Goal: Information Seeking & Learning: Learn about a topic

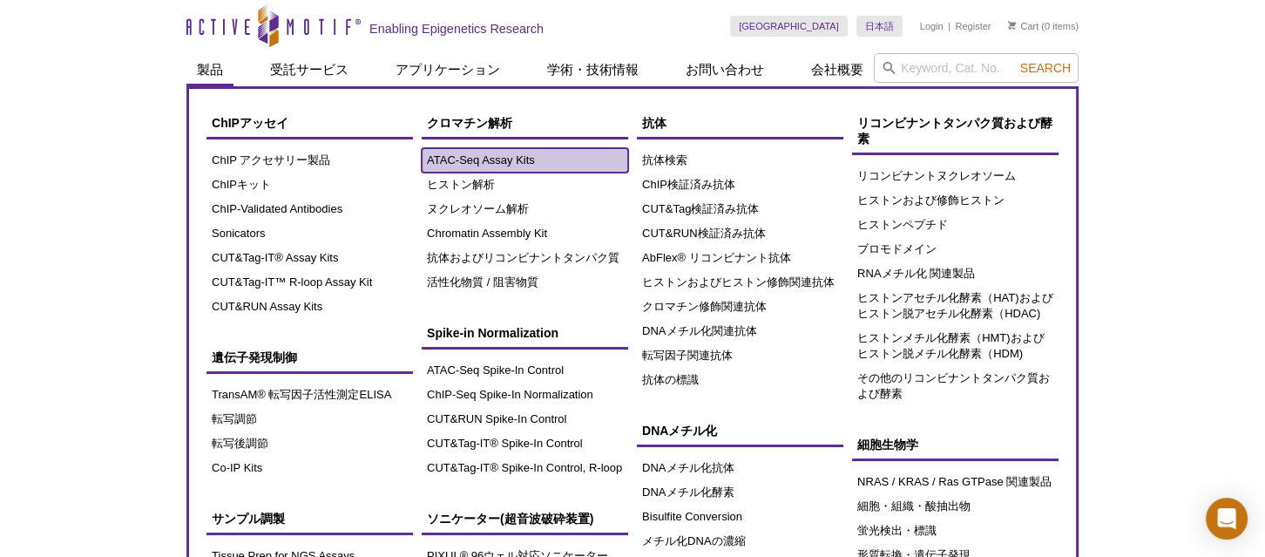
click at [497, 160] on link "ATAC-Seq Assay Kits" at bounding box center [525, 160] width 206 height 24
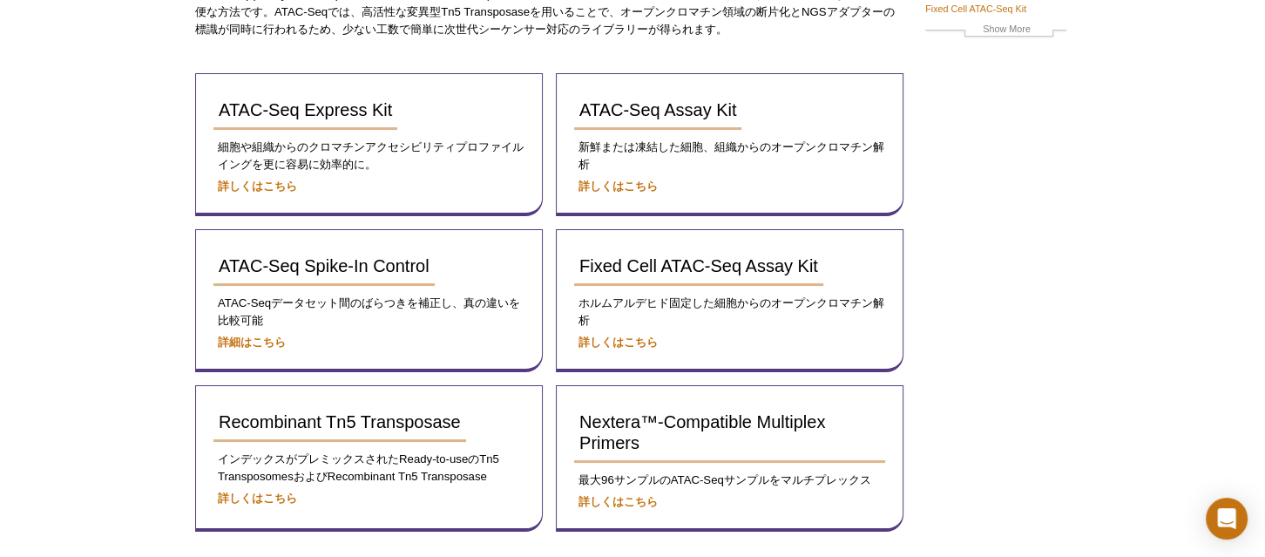
scroll to position [211, 0]
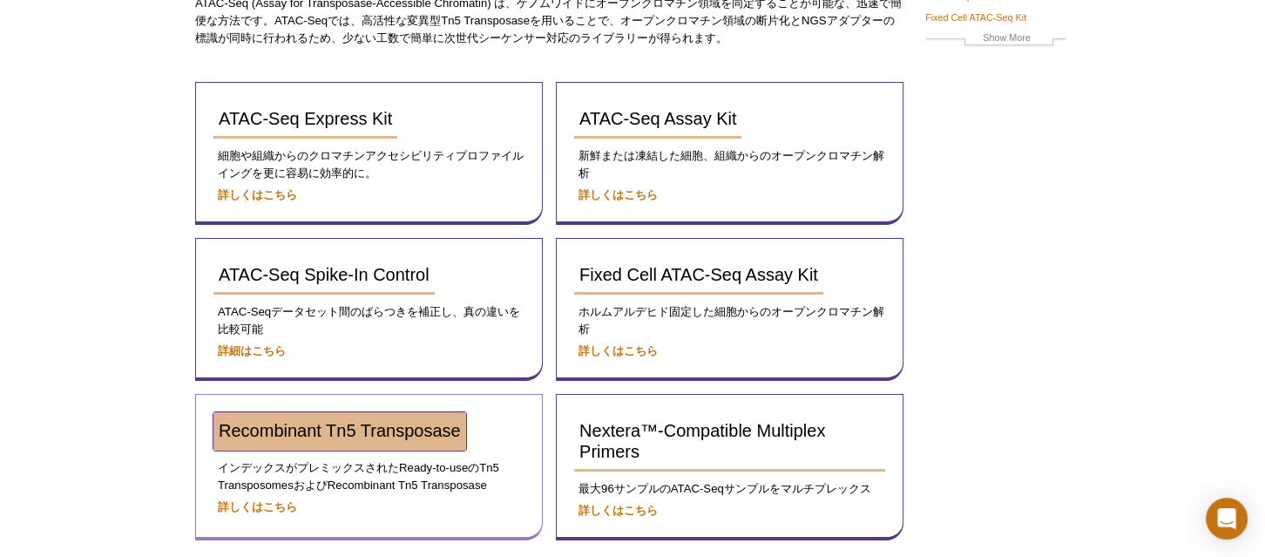
click at [332, 432] on span "Recombinant Tn5 Transposase" at bounding box center [340, 430] width 242 height 19
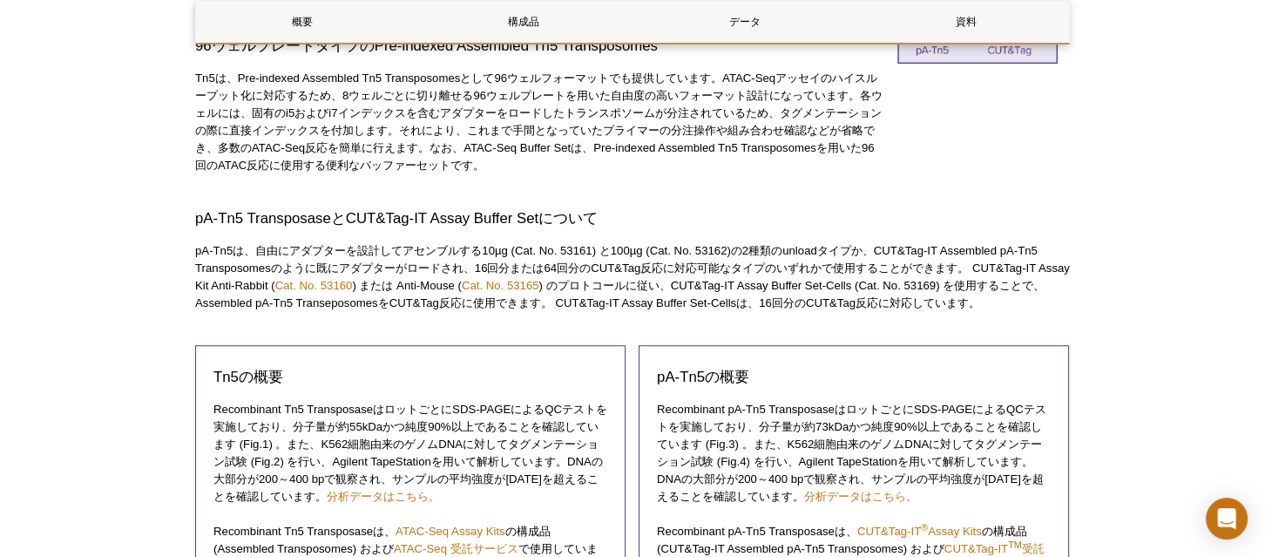
scroll to position [713, 0]
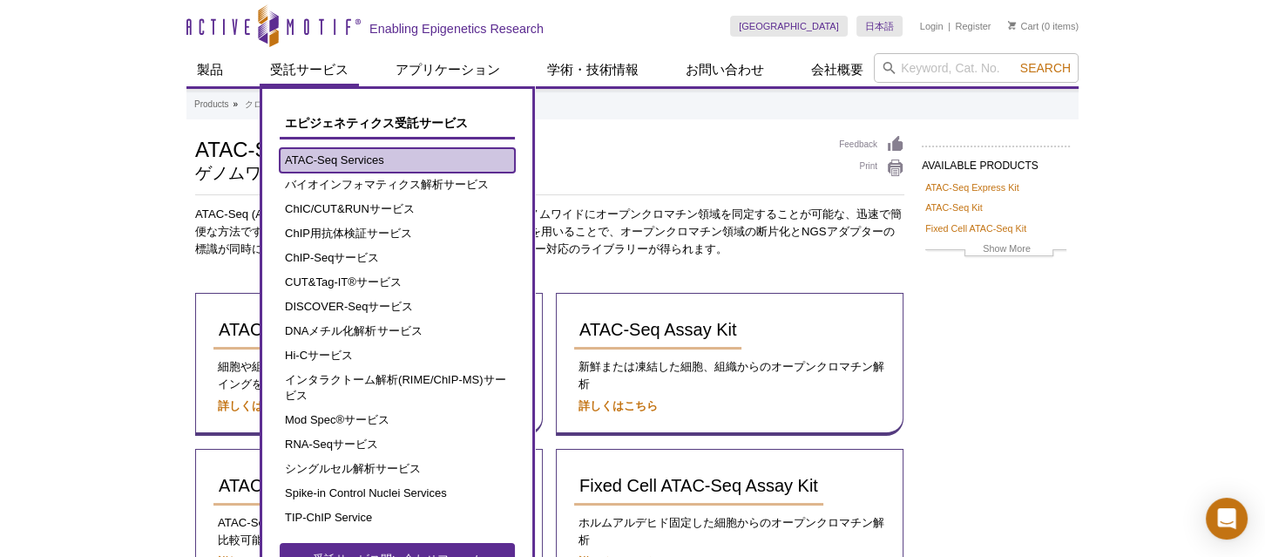
click at [306, 151] on link "ATAC-Seq Services" at bounding box center [397, 160] width 235 height 24
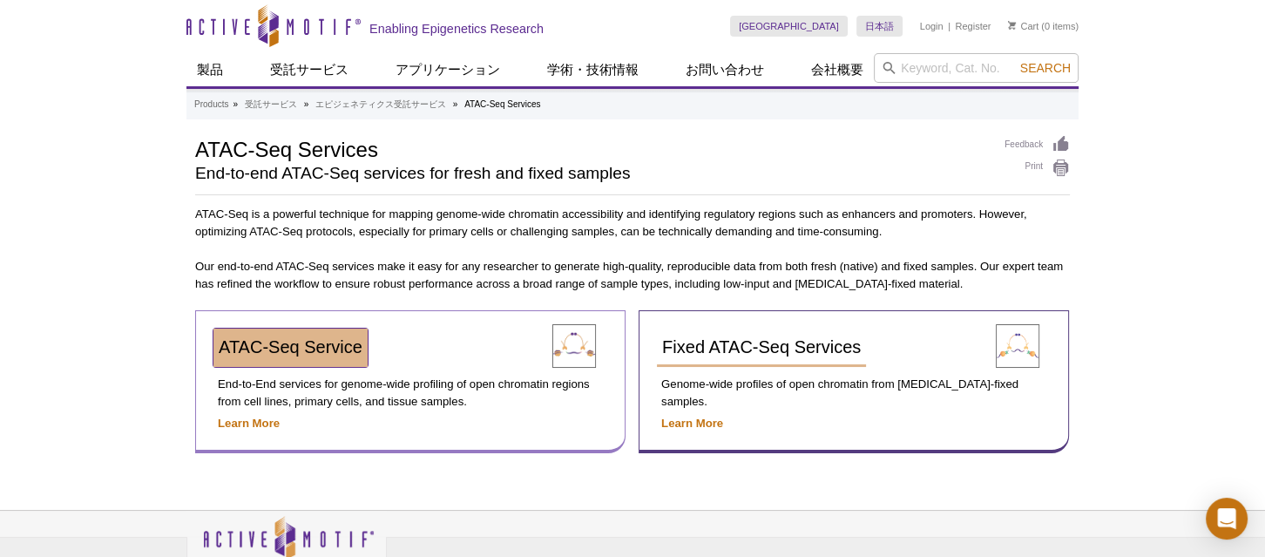
click at [316, 353] on span "ATAC-Seq Service" at bounding box center [291, 346] width 144 height 19
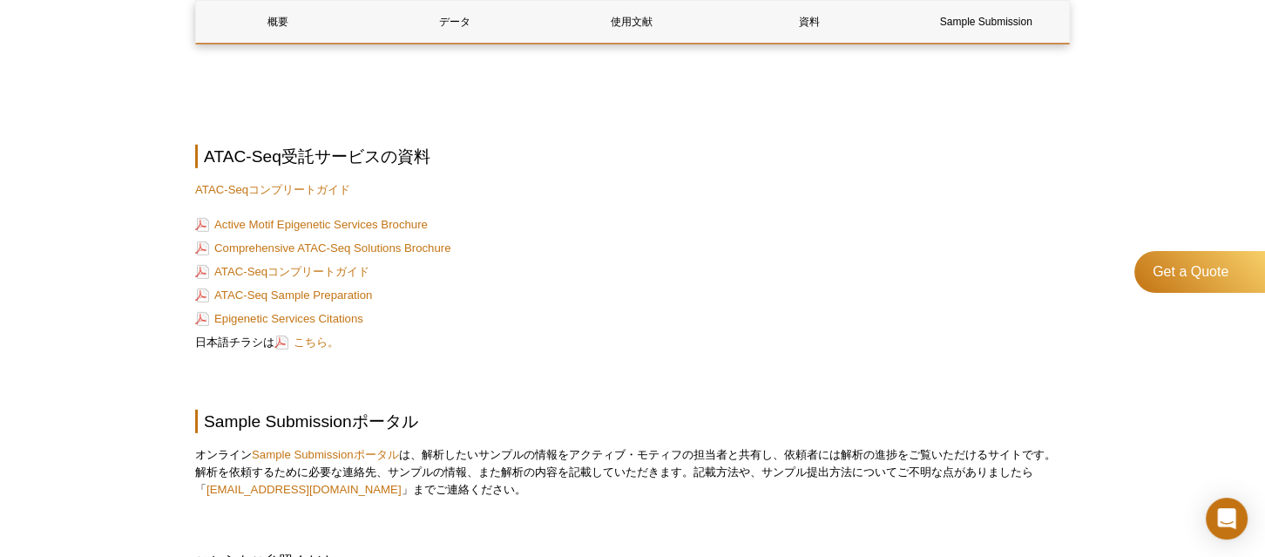
scroll to position [5598, 0]
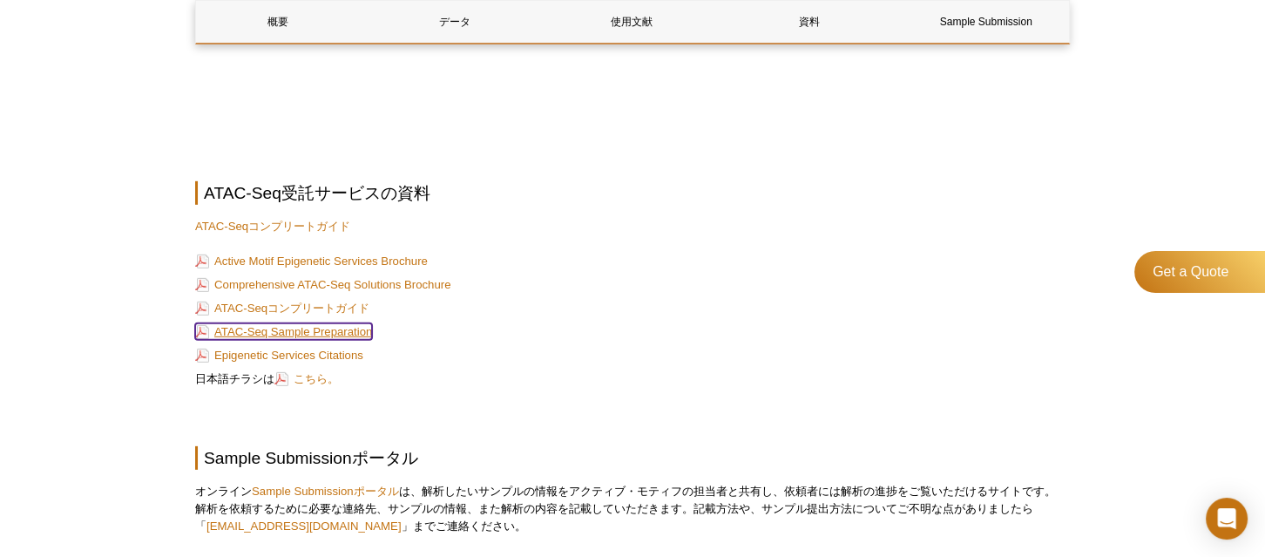
click at [318, 340] on link "ATAC-Seq Sample Preparation" at bounding box center [283, 331] width 177 height 17
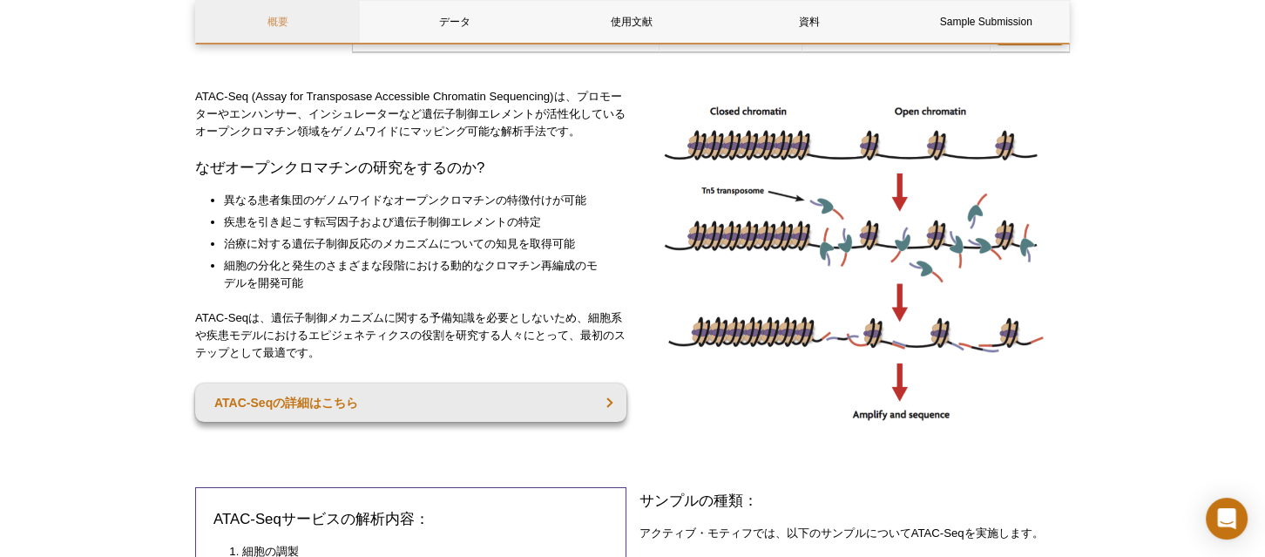
scroll to position [396, 0]
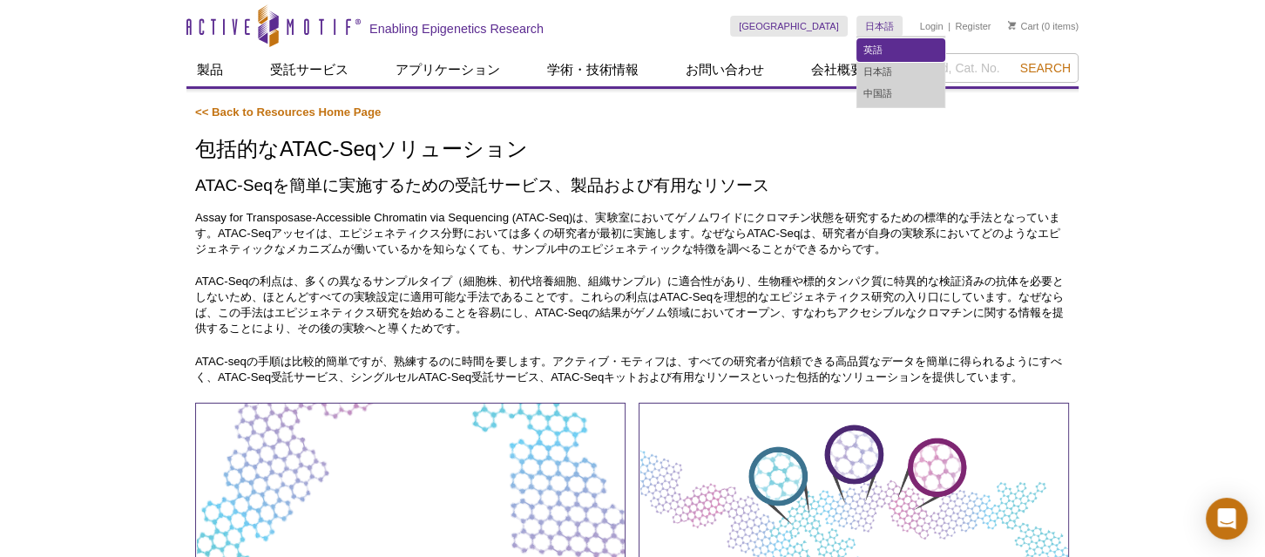
click at [878, 44] on link "英語" at bounding box center [900, 50] width 87 height 22
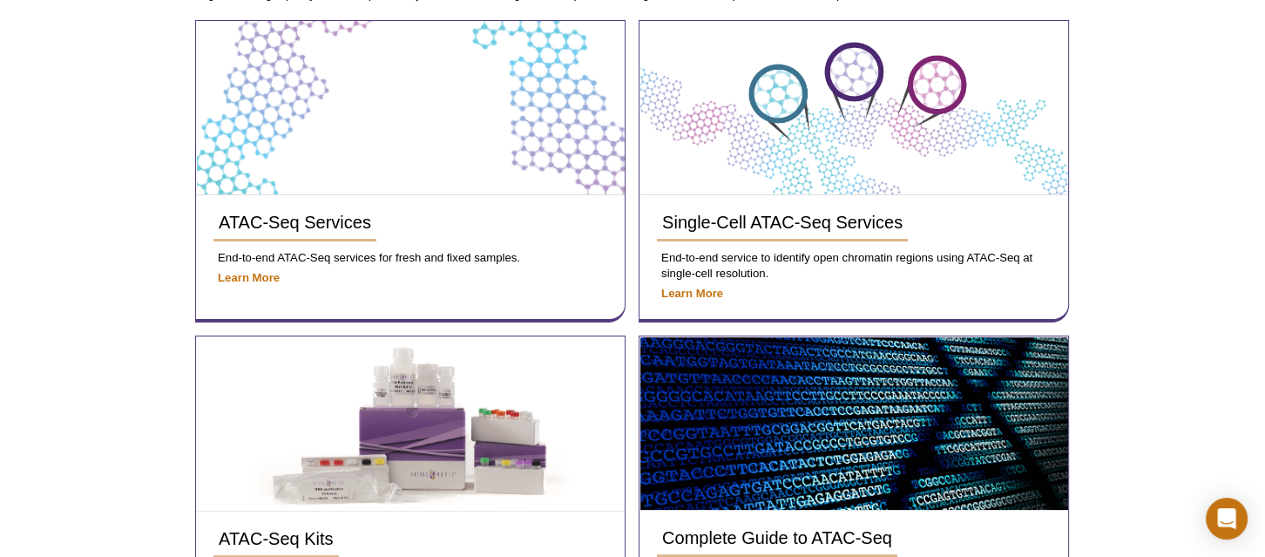
scroll to position [396, 0]
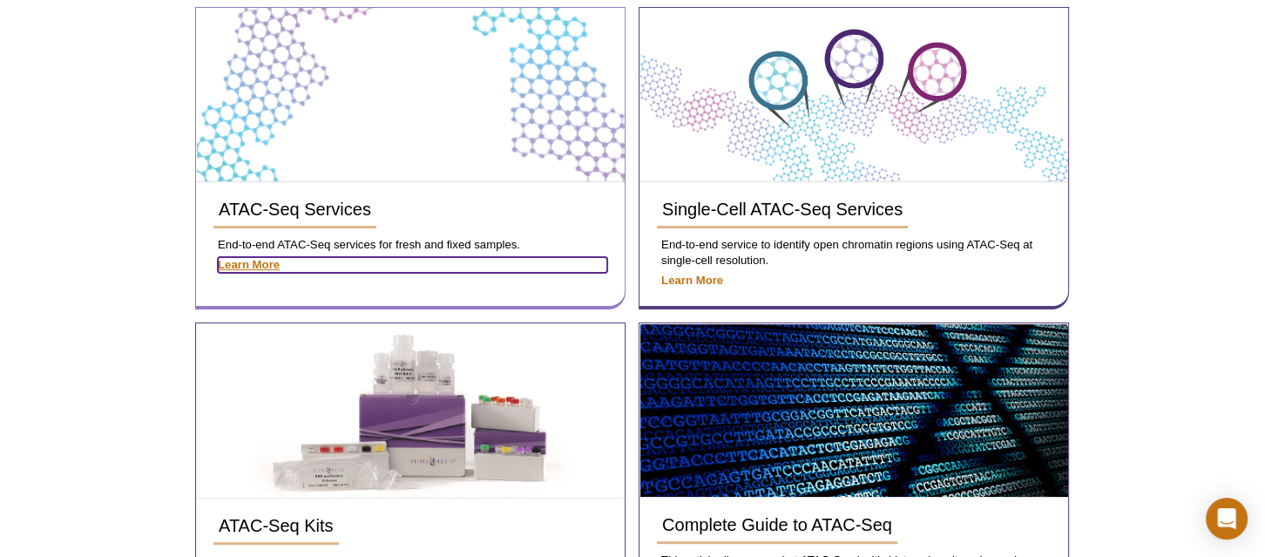
click at [244, 267] on strong "Learn More" at bounding box center [249, 264] width 62 height 13
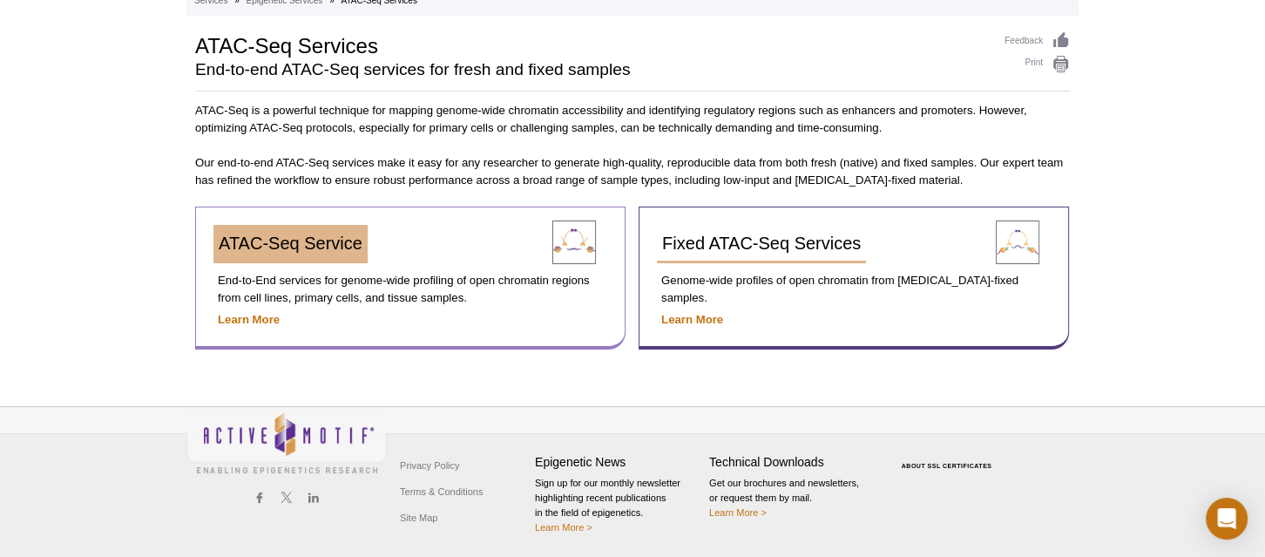
scroll to position [105, 0]
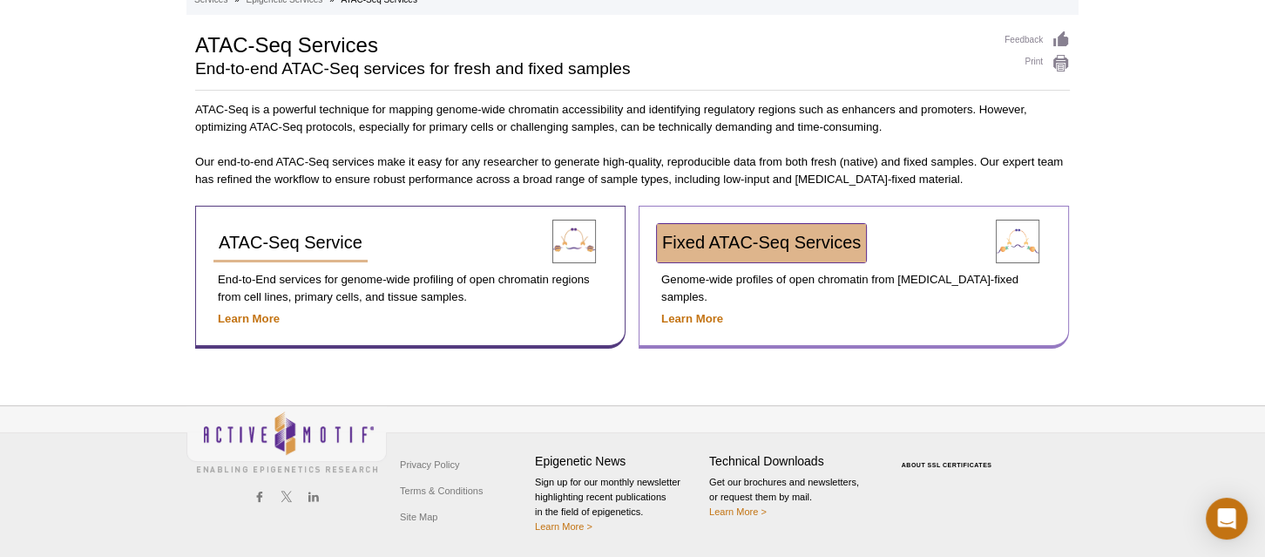
click at [831, 253] on link "Fixed ATAC-Seq Services" at bounding box center [761, 243] width 209 height 38
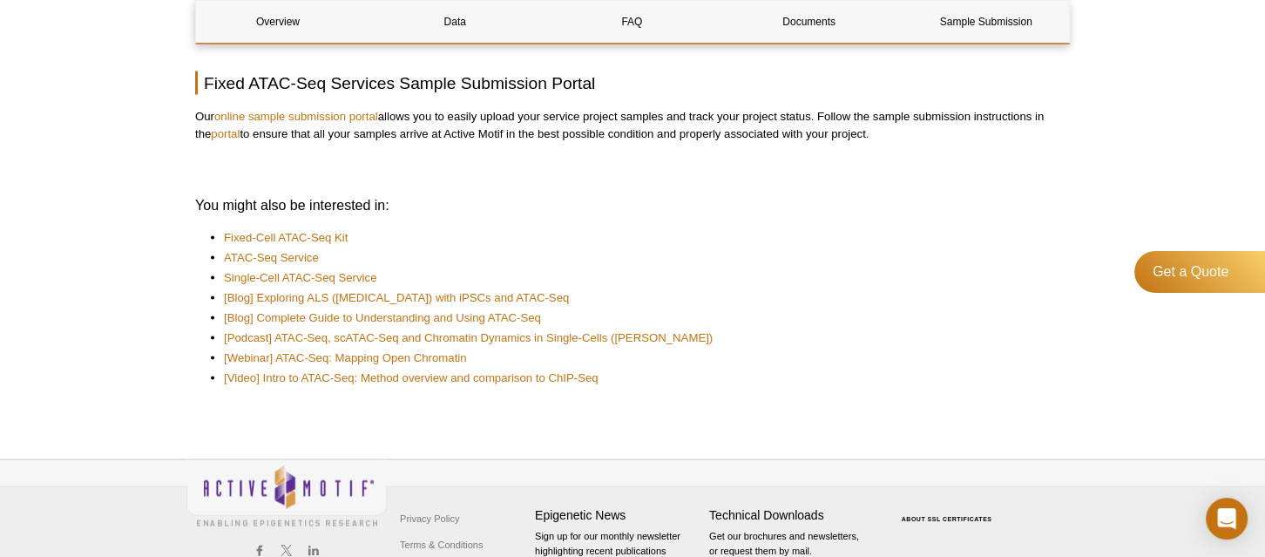
scroll to position [3746, 0]
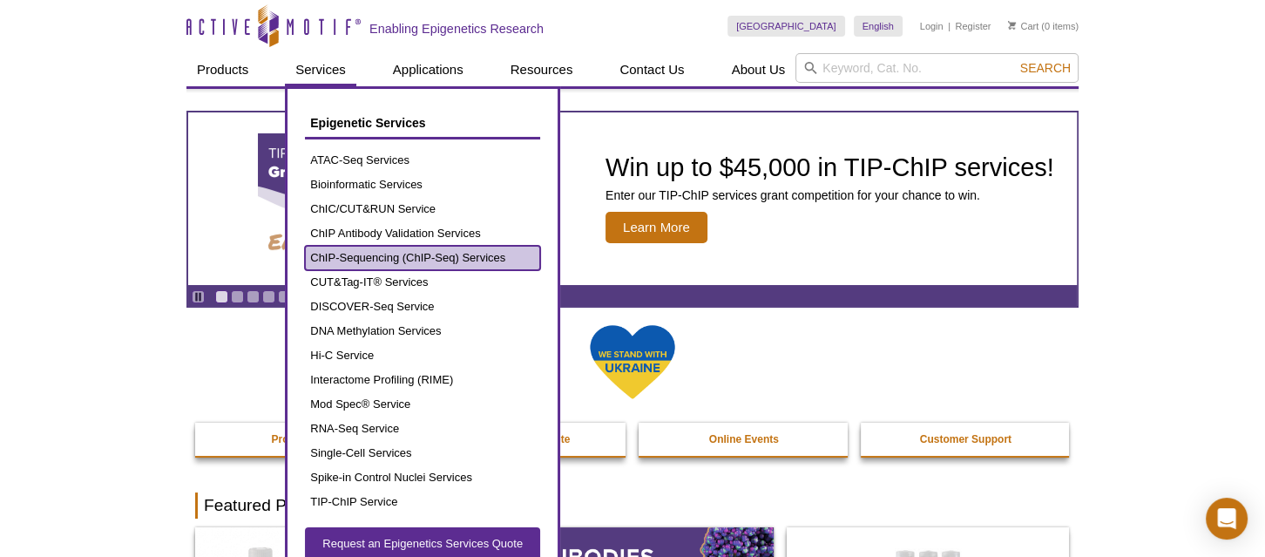
click at [391, 253] on link "ChIP-Sequencing (ChIP-Seq) Services" at bounding box center [422, 258] width 235 height 24
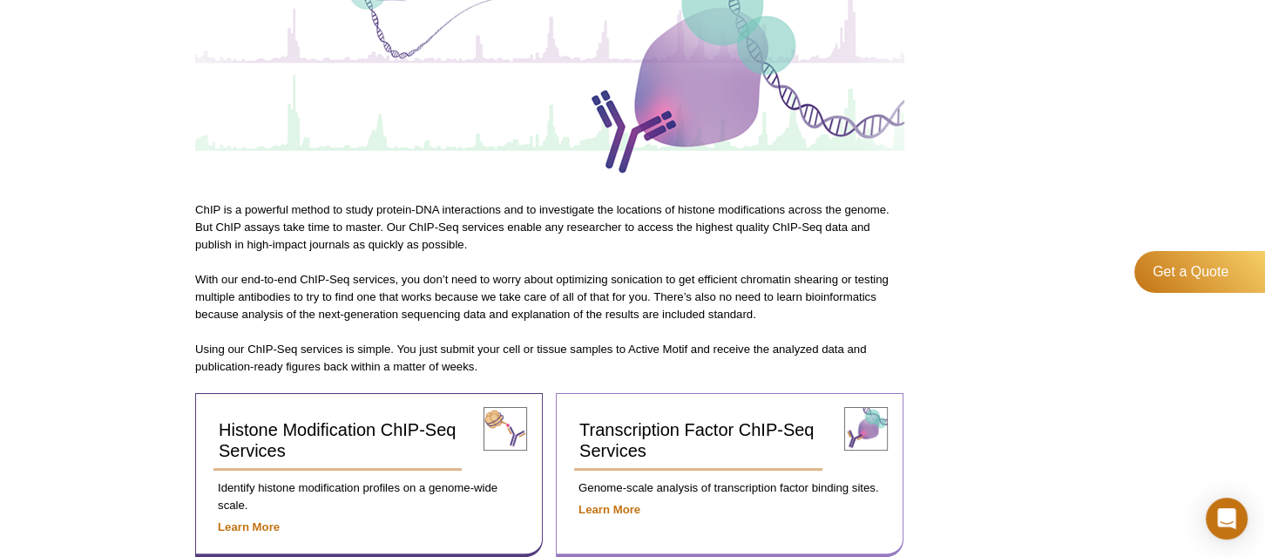
scroll to position [475, 0]
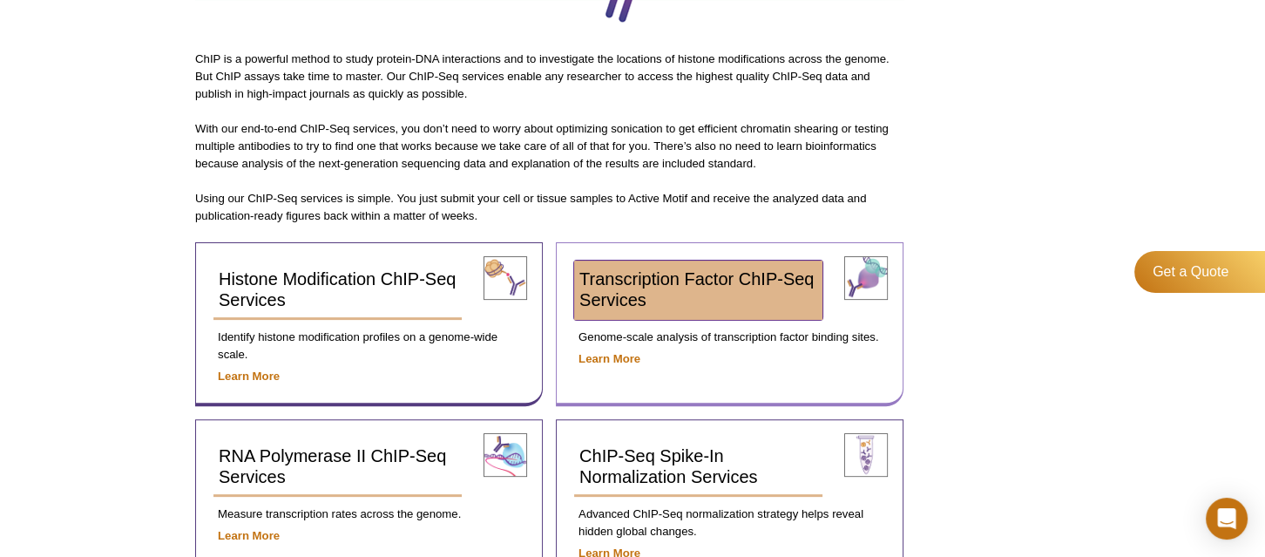
click at [674, 269] on span "Transcription Factor ChIP-Seq Services" at bounding box center [696, 289] width 234 height 40
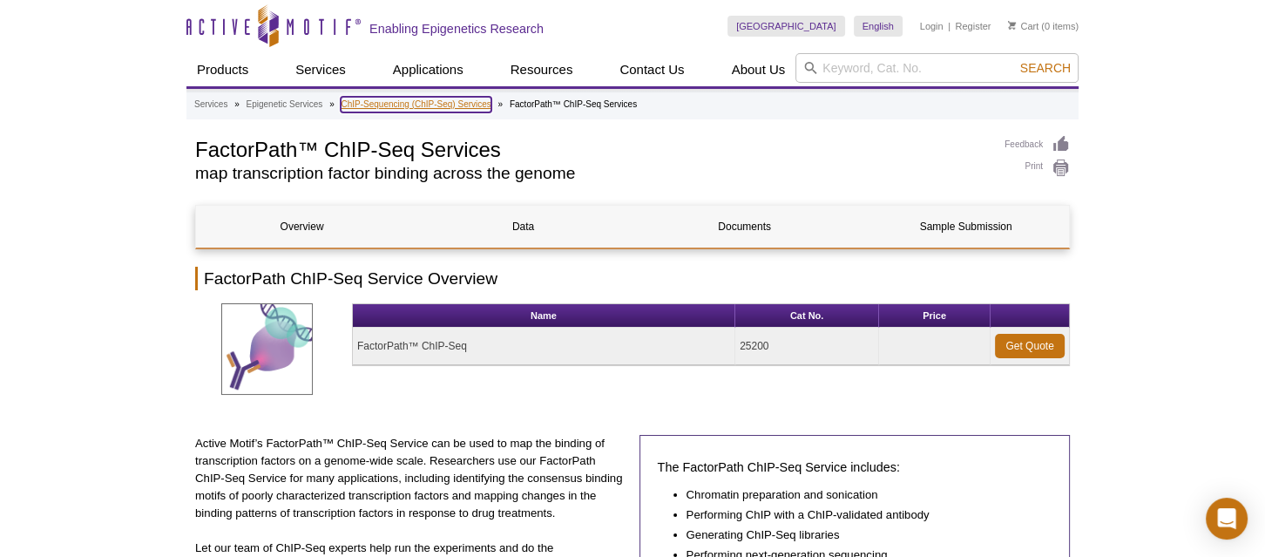
click at [419, 105] on link "ChIP-Sequencing (ChIP-Seq) Services" at bounding box center [416, 105] width 150 height 16
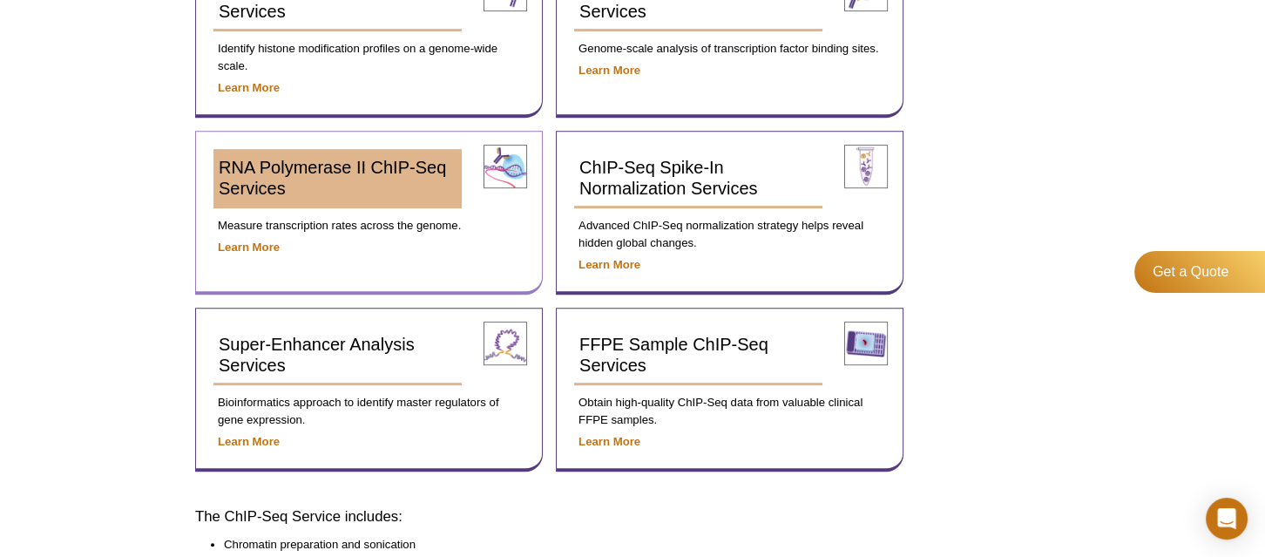
scroll to position [792, 0]
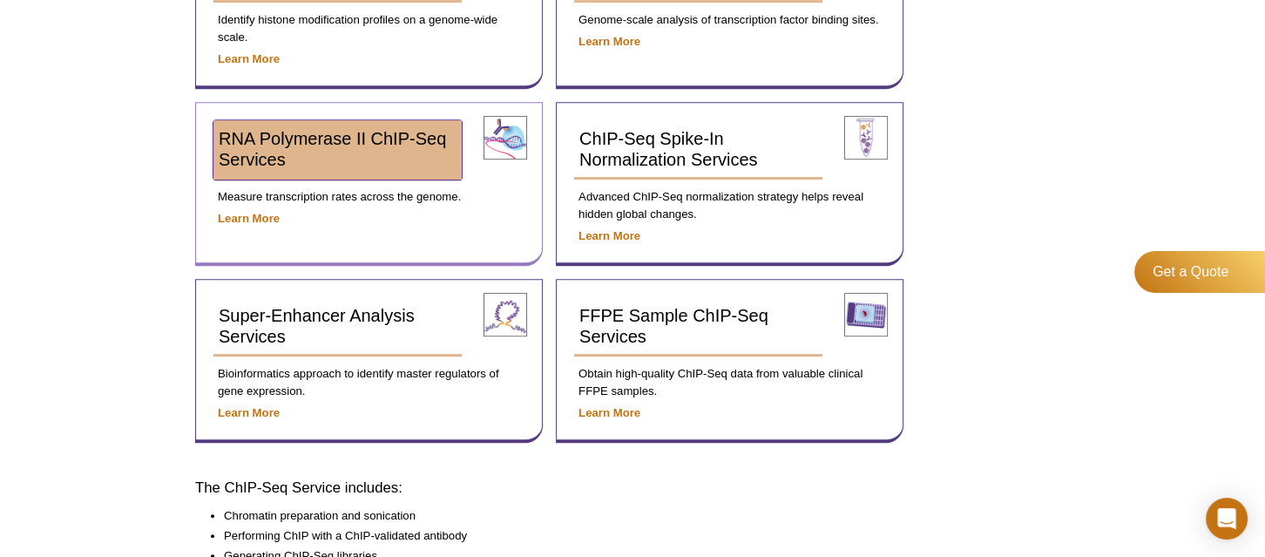
click at [315, 134] on span "RNA Polymerase II ChIP-Seq Services" at bounding box center [332, 149] width 227 height 40
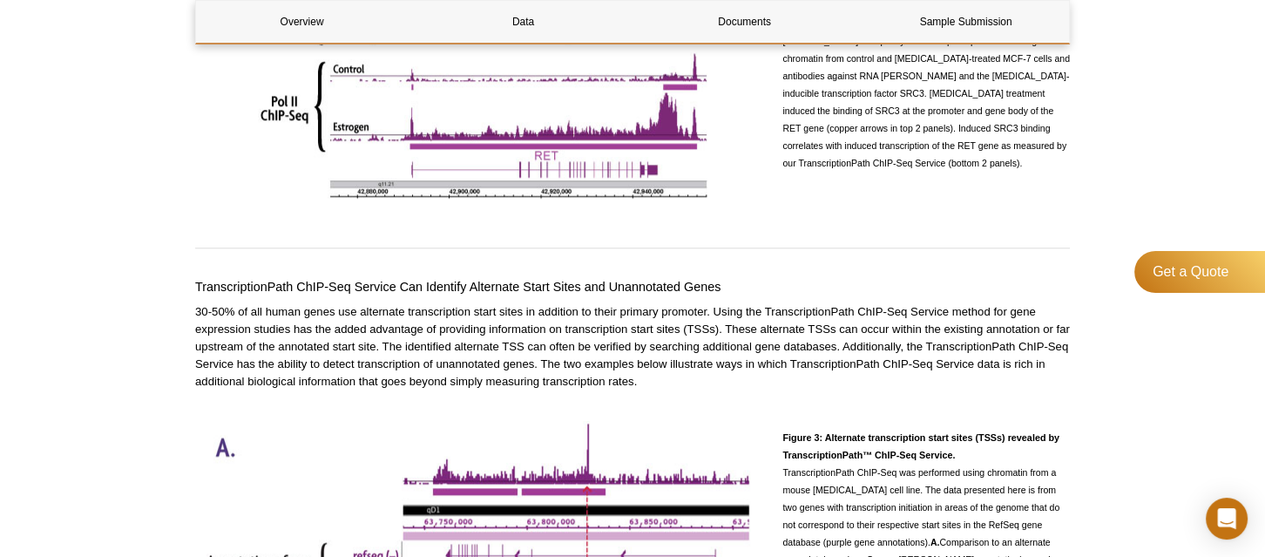
scroll to position [1900, 0]
